Goal: Obtain resource: Obtain resource

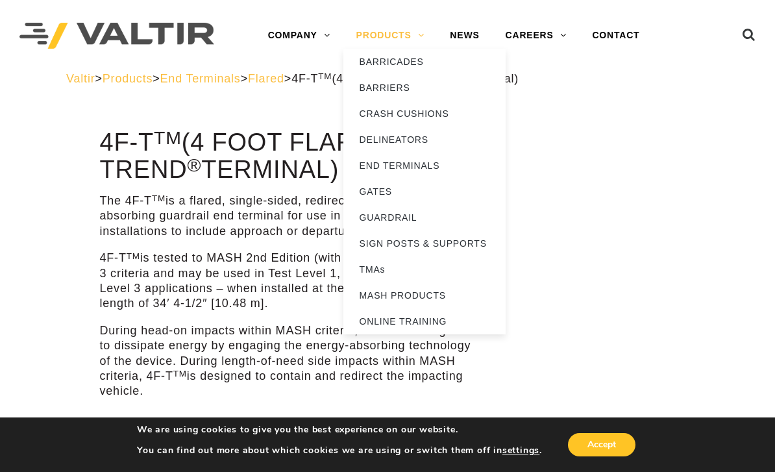
click at [373, 39] on link "PRODUCTS" at bounding box center [390, 36] width 94 height 26
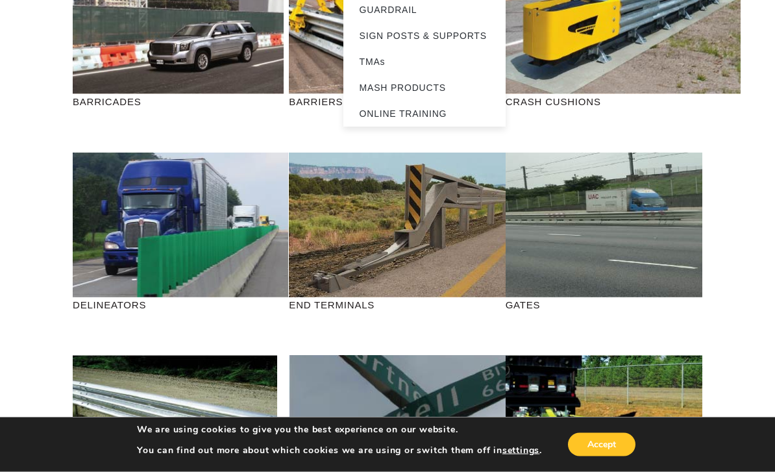
scroll to position [207, 0]
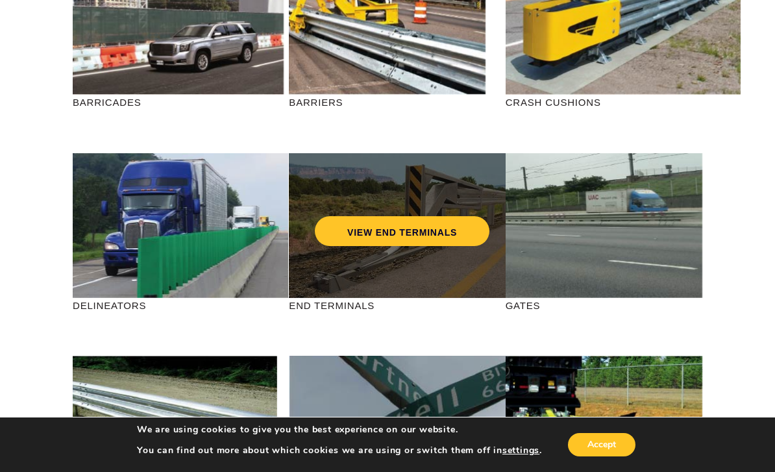
click at [410, 203] on div "VIEW END TERMINALS" at bounding box center [402, 203] width 175 height 43
click at [397, 235] on link "VIEW END TERMINALS" at bounding box center [402, 231] width 175 height 30
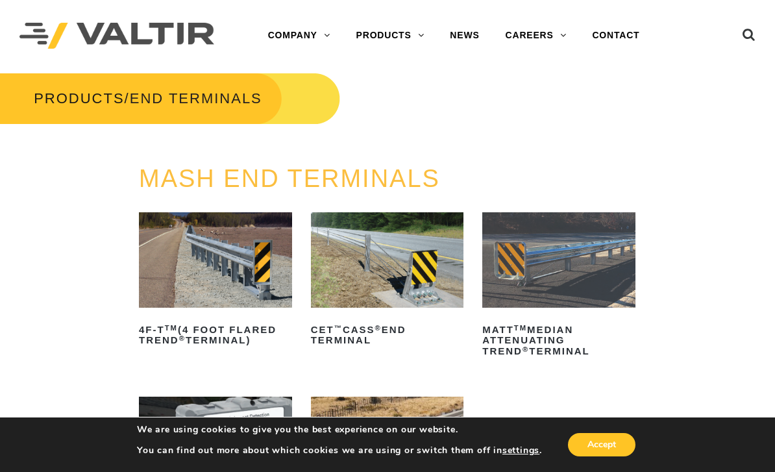
click at [564, 274] on img at bounding box center [558, 259] width 153 height 95
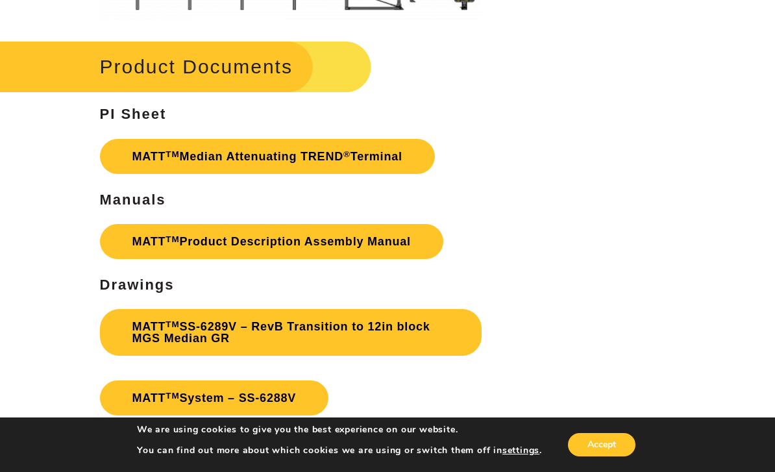
scroll to position [3480, 0]
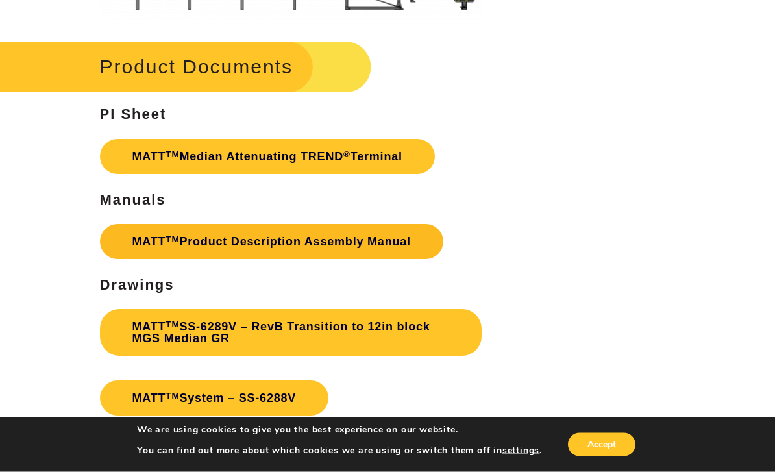
click at [313, 243] on link "MATT TM Product Description Assembly Manual" at bounding box center [271, 242] width 343 height 35
